Goal: Check status: Check status

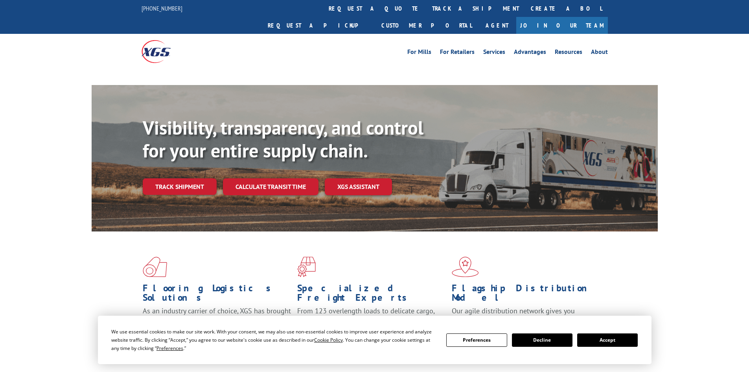
click at [616, 335] on button "Accept" at bounding box center [607, 339] width 61 height 13
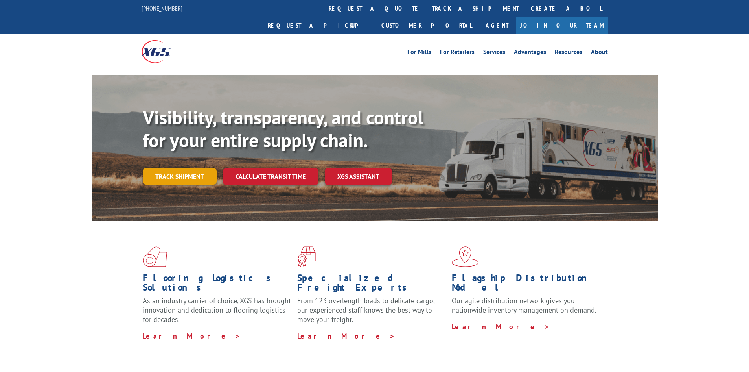
click at [195, 168] on link "Track shipment" at bounding box center [180, 176] width 74 height 17
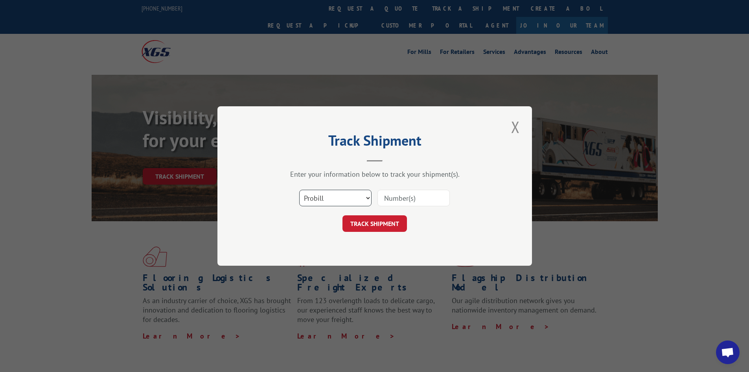
click at [317, 194] on select "Select category... Probill BOL PO" at bounding box center [335, 198] width 72 height 17
select select "bol"
click at [299, 190] on select "Select category... Probill BOL PO" at bounding box center [335, 198] width 72 height 17
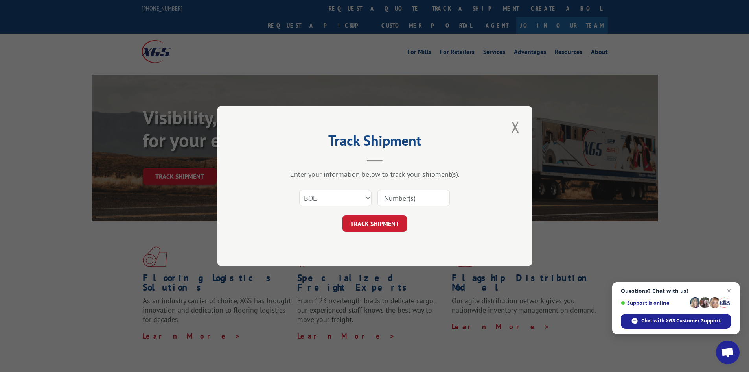
paste input "4939520"
type input "4939520"
click at [356, 230] on button "TRACK SHIPMENT" at bounding box center [375, 223] width 65 height 17
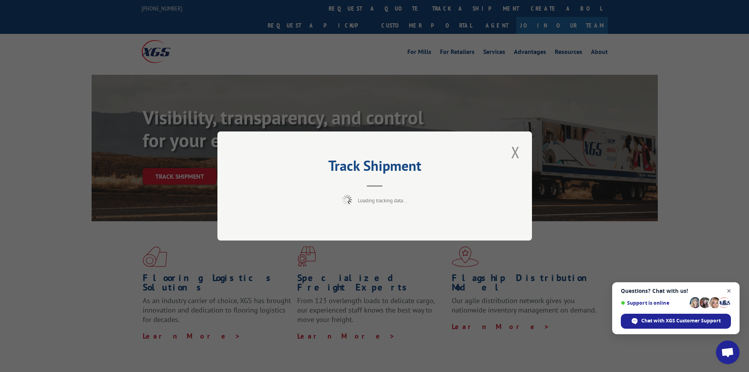
click at [730, 289] on span "Open chat" at bounding box center [730, 291] width 10 height 10
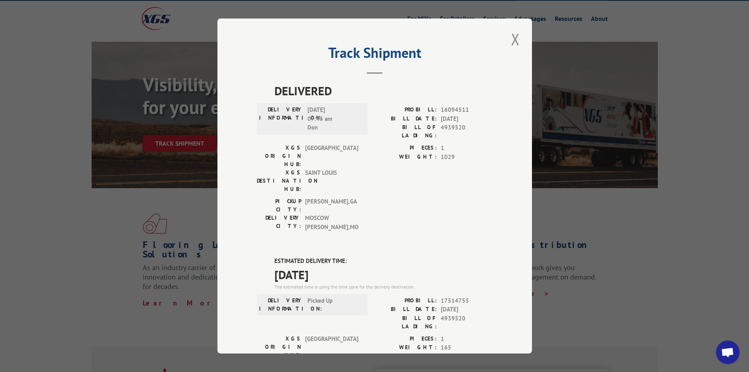
scroll to position [79, 0]
